Goal: Submit feedback/report problem: Submit feedback/report problem

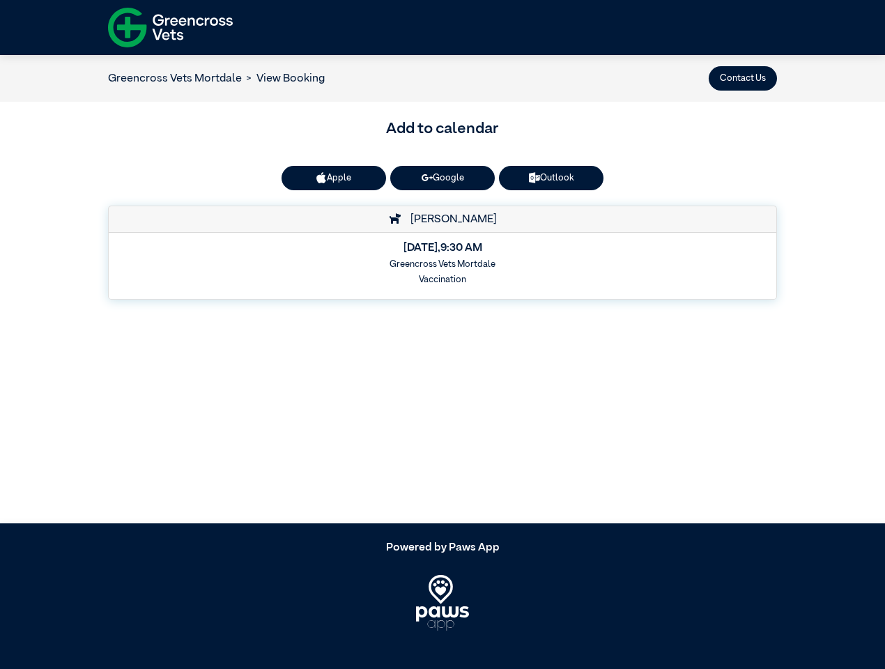
click at [743, 78] on button "Contact Us" at bounding box center [743, 78] width 68 height 24
click at [334, 178] on button "Apple" at bounding box center [334, 178] width 105 height 24
